Goal: Entertainment & Leisure: Consume media (video, audio)

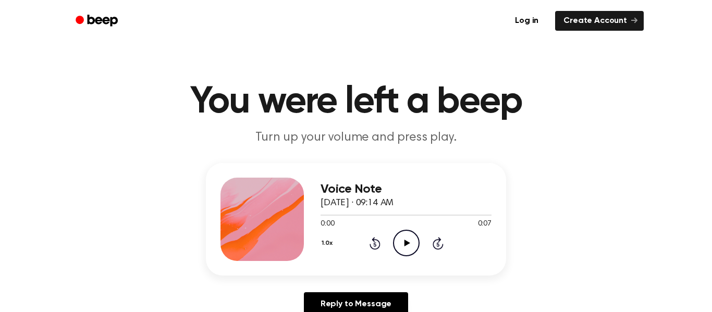
click at [412, 248] on icon "Play Audio" at bounding box center [406, 243] width 27 height 27
click at [406, 242] on icon at bounding box center [407, 243] width 6 height 7
click at [402, 247] on icon "Play Audio" at bounding box center [406, 243] width 27 height 27
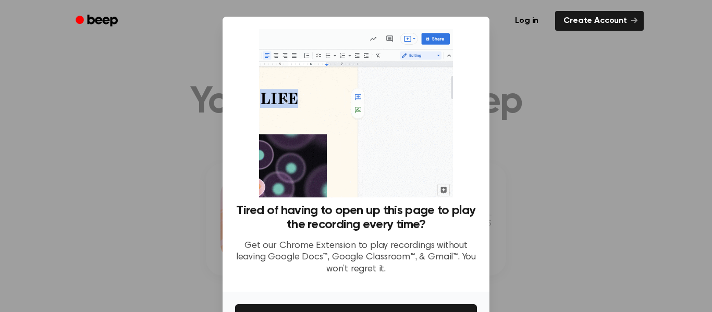
click at [519, 127] on div at bounding box center [356, 156] width 712 height 312
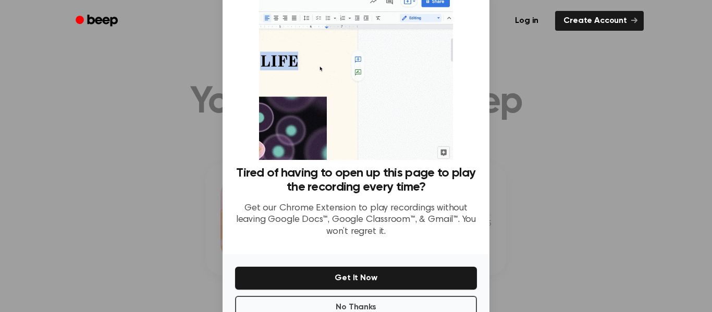
scroll to position [67, 0]
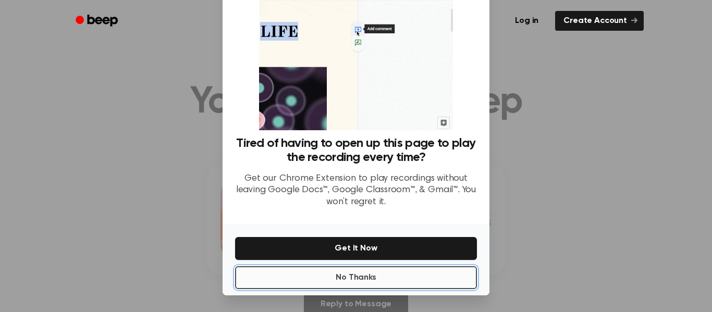
click at [348, 281] on button "No Thanks" at bounding box center [356, 277] width 242 height 23
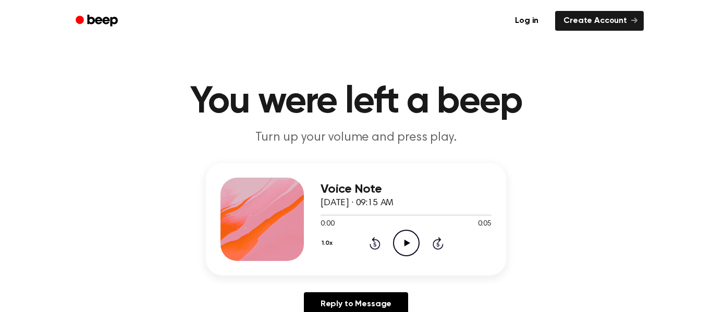
click at [403, 247] on icon "Play Audio" at bounding box center [406, 243] width 27 height 27
click at [403, 241] on icon "Play Audio" at bounding box center [406, 243] width 27 height 27
click at [405, 245] on icon at bounding box center [407, 243] width 6 height 7
click at [409, 246] on icon "Play Audio" at bounding box center [406, 243] width 27 height 27
click at [410, 243] on icon "Play Audio" at bounding box center [406, 243] width 27 height 27
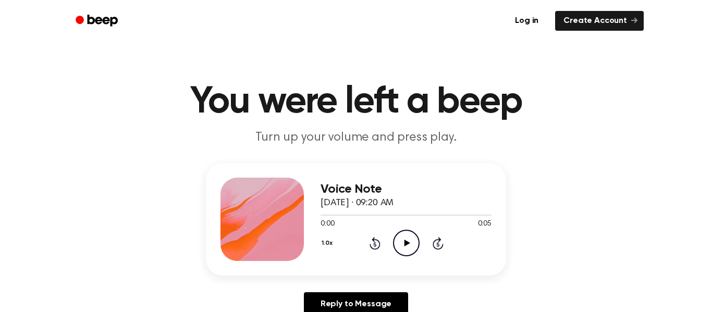
click at [405, 245] on icon at bounding box center [407, 243] width 6 height 7
click at [406, 246] on icon at bounding box center [407, 243] width 6 height 7
click at [406, 242] on icon at bounding box center [407, 243] width 6 height 7
